Goal: Transaction & Acquisition: Purchase product/service

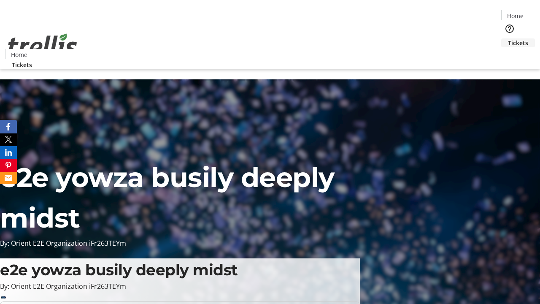
click at [508, 38] on span "Tickets" at bounding box center [518, 42] width 20 height 9
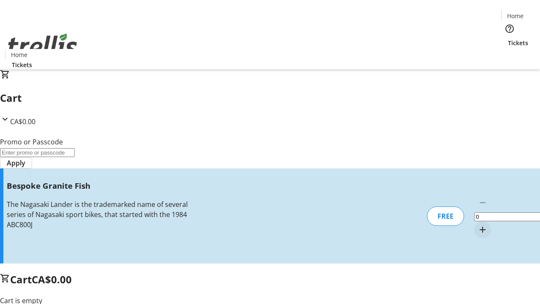
click at [478, 225] on mat-icon "Increment by one" at bounding box center [483, 230] width 10 height 10
type input "1"
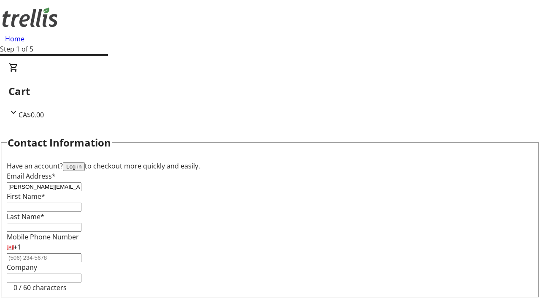
type input "[PERSON_NAME][EMAIL_ADDRESS][DOMAIN_NAME]"
type input "[PERSON_NAME]"
